Goal: Entertainment & Leisure: Consume media (video, audio)

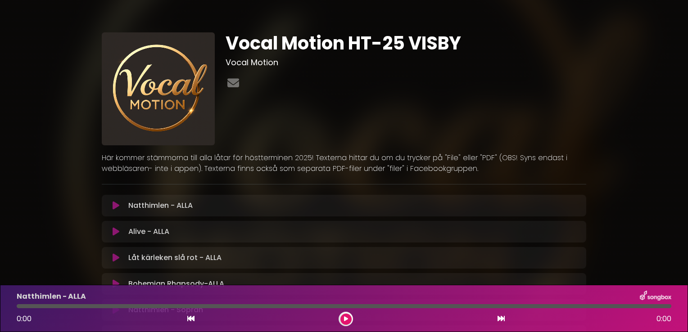
click at [577, 114] on div "Vocal Motion HT-25 VISBY Vocal Motion" at bounding box center [405, 88] width 371 height 113
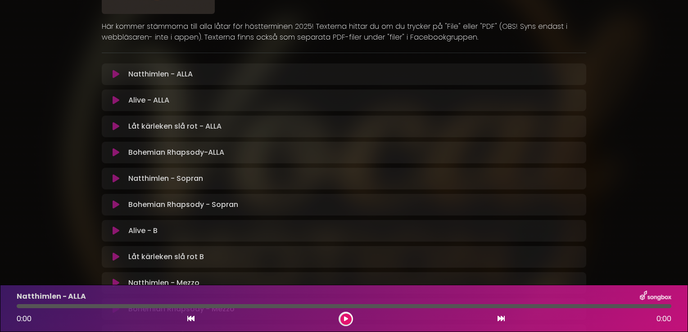
scroll to position [144, 0]
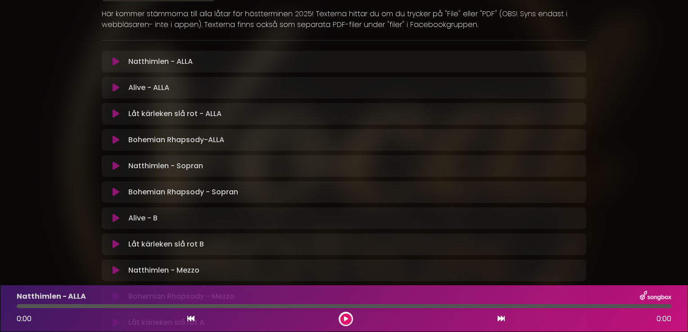
click at [114, 244] on icon at bounding box center [115, 244] width 7 height 9
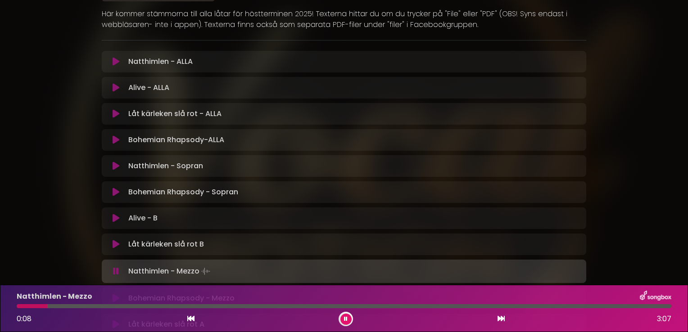
click at [412, 250] on div "Låt kärleken slå rot B Loading Track... Your Feedback Name" at bounding box center [344, 245] width 484 height 22
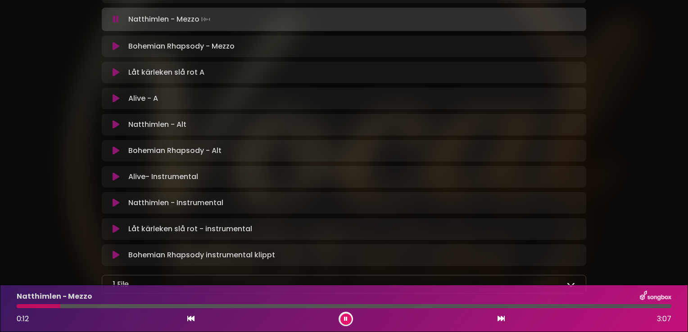
scroll to position [414, 0]
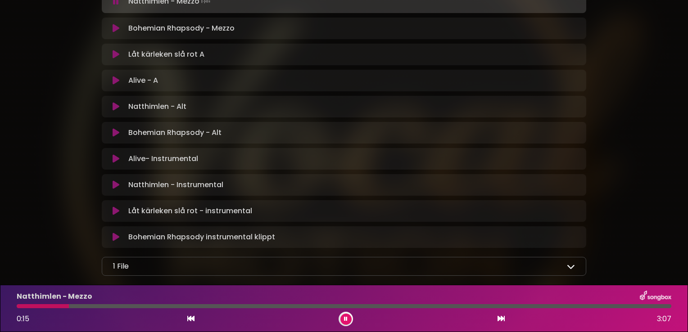
click at [117, 54] on icon at bounding box center [115, 54] width 7 height 9
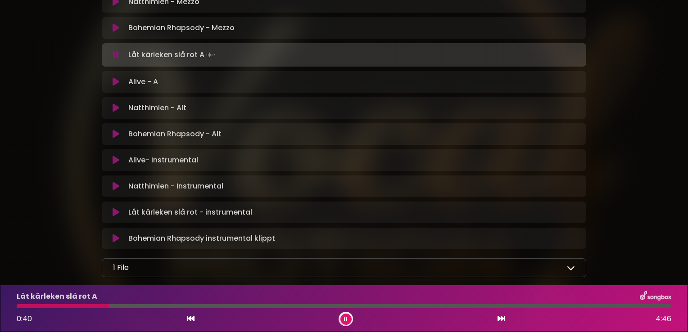
click at [113, 214] on icon at bounding box center [115, 212] width 7 height 9
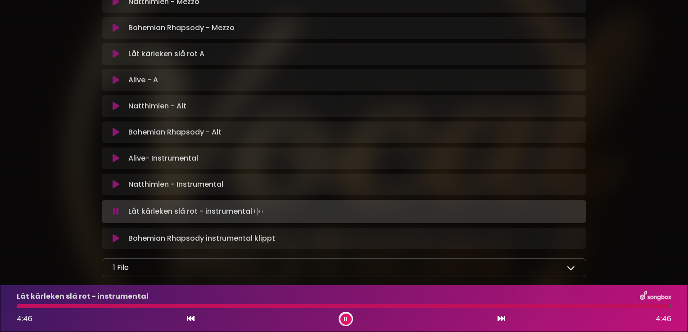
click at [343, 319] on button at bounding box center [345, 319] width 11 height 11
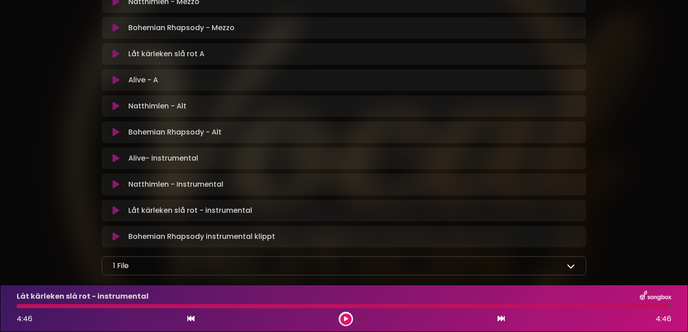
click at [463, 115] on div "Natthimlen - Alt Loading Track... Name Email" at bounding box center [344, 106] width 484 height 22
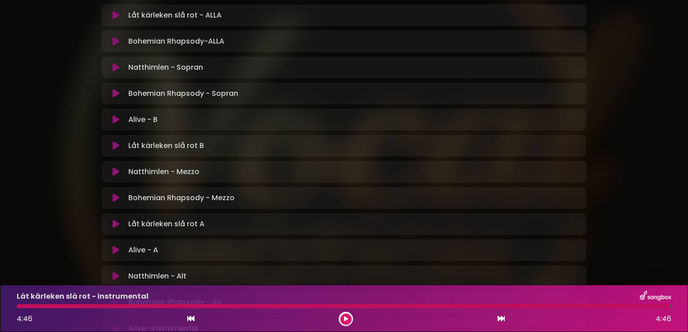
scroll to position [233, 0]
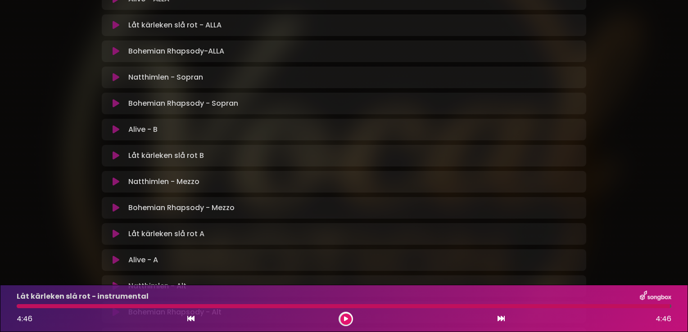
click at [117, 129] on icon at bounding box center [115, 129] width 7 height 9
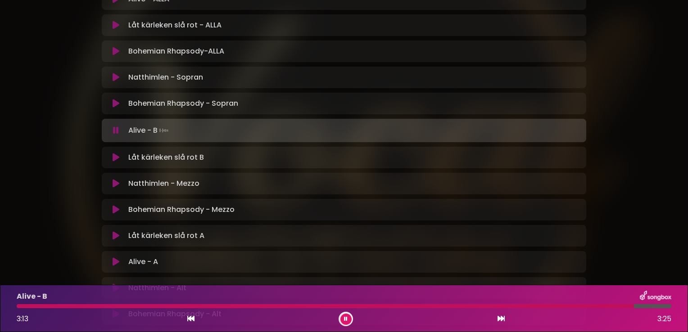
click at [117, 129] on icon at bounding box center [116, 130] width 6 height 9
